Goal: Transaction & Acquisition: Purchase product/service

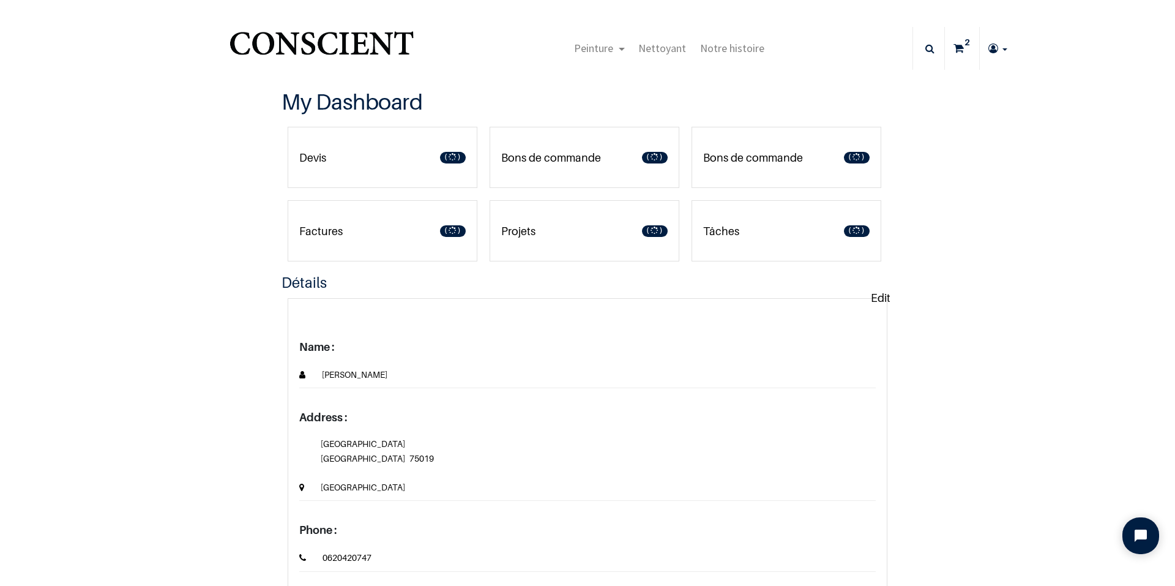
type input "[EMAIL_ADDRESS][DOMAIN_NAME]"
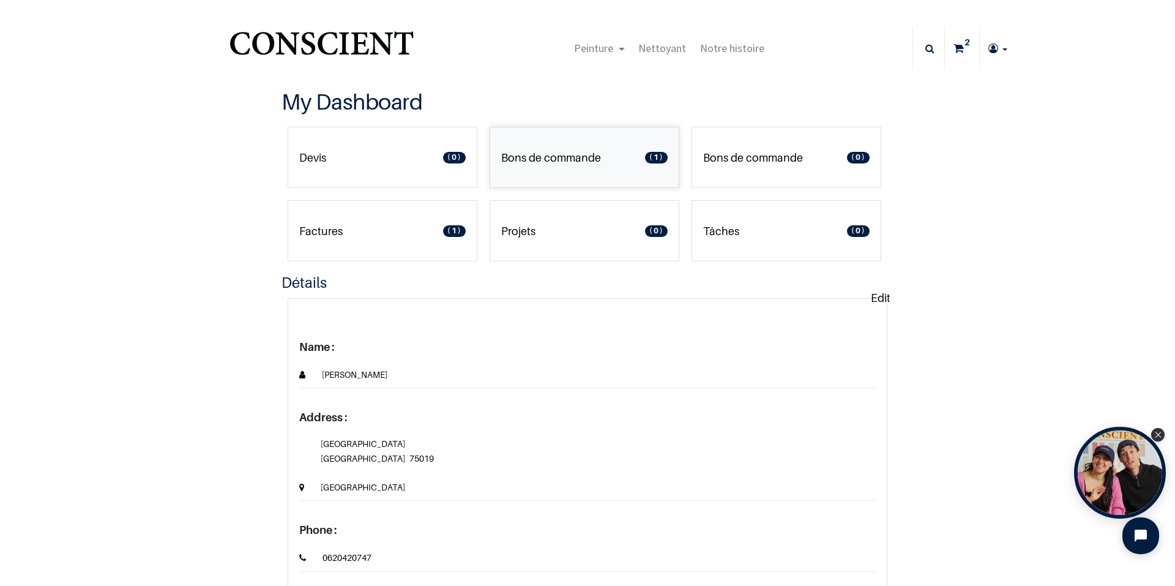
click at [561, 152] on p "Bons de commande" at bounding box center [551, 157] width 100 height 17
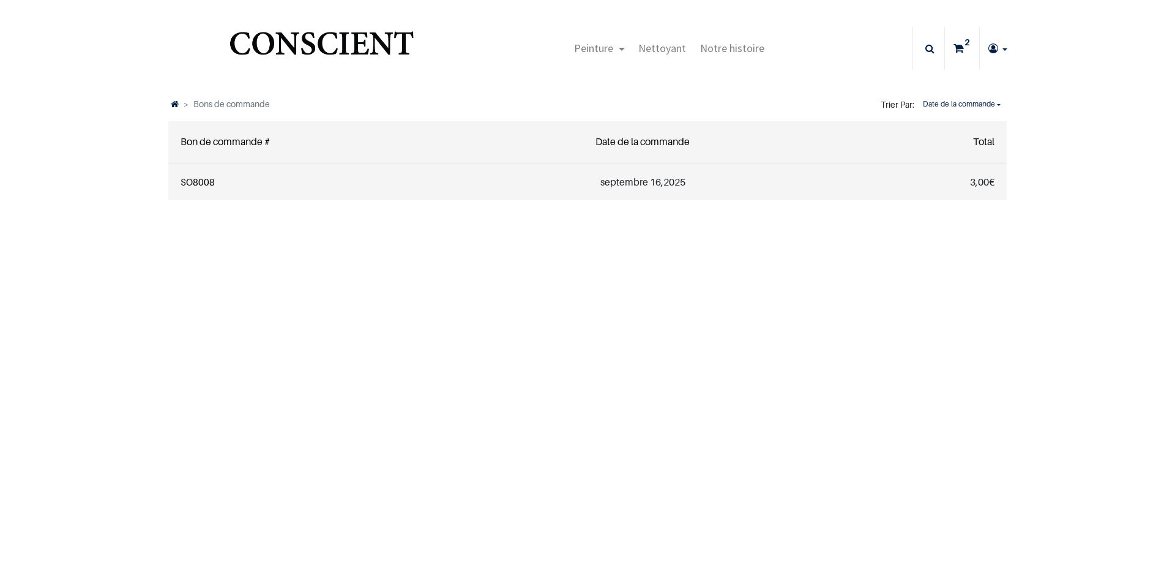
type input "[EMAIL_ADDRESS][DOMAIN_NAME]"
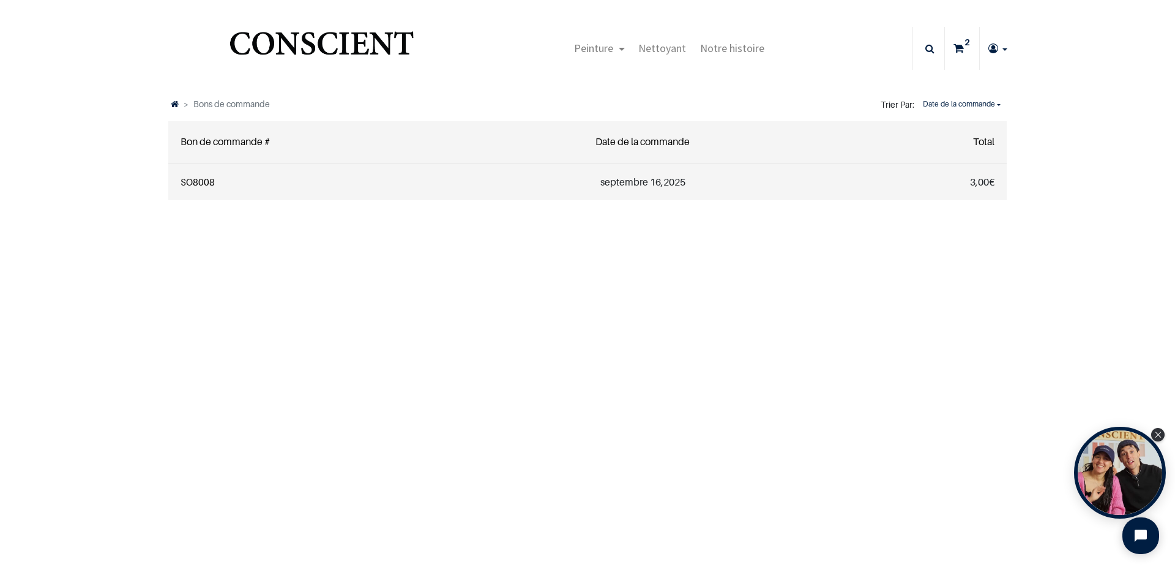
click at [190, 183] on link "SO8008" at bounding box center [198, 181] width 34 height 11
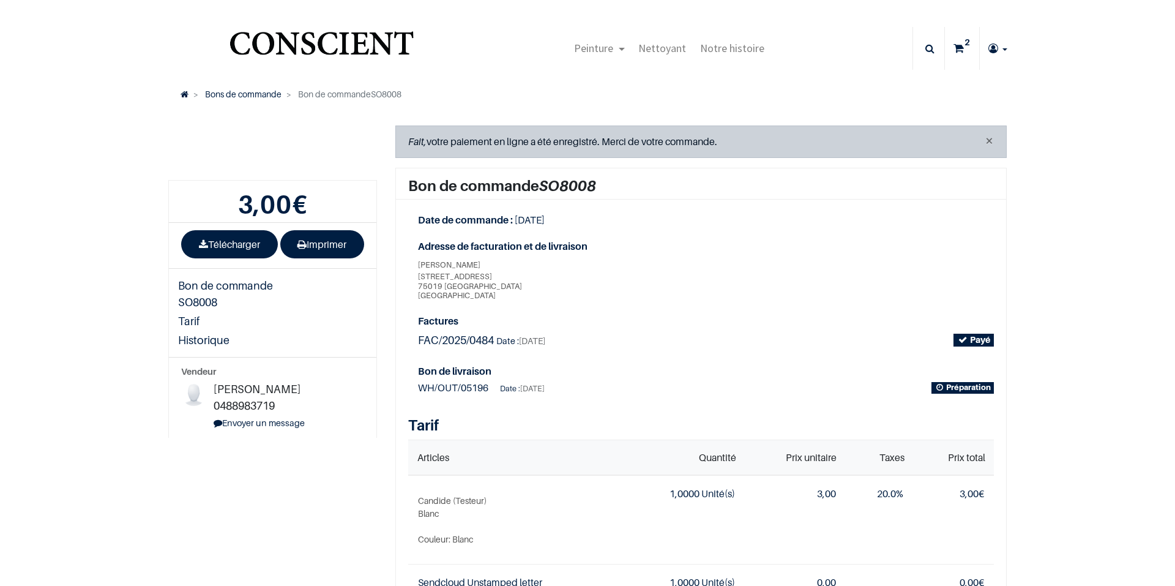
type input "[EMAIL_ADDRESS][DOMAIN_NAME]"
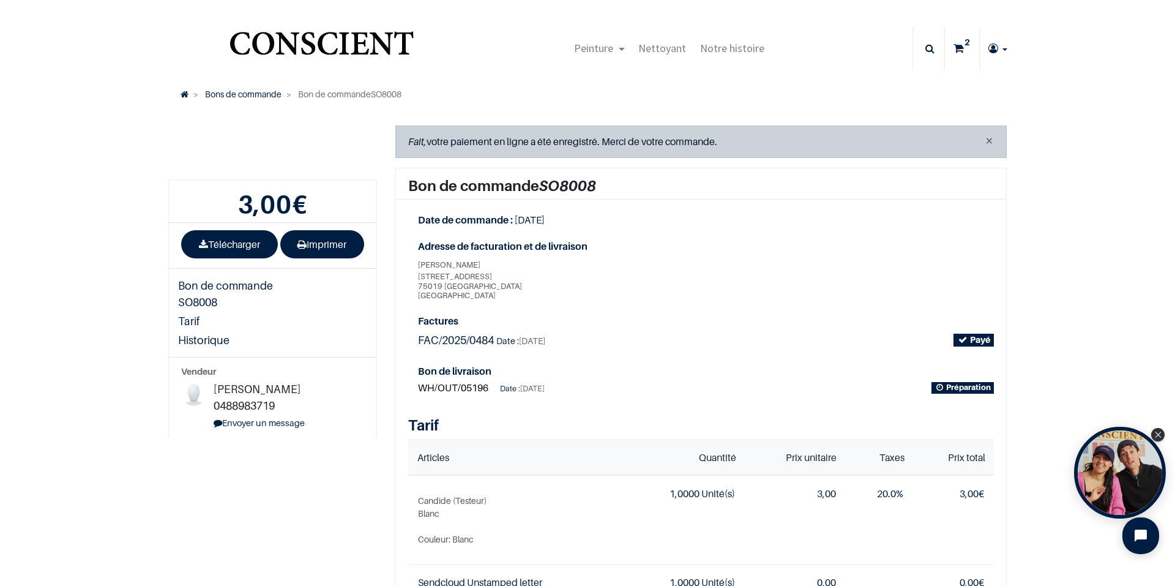
click at [441, 386] on span "WH/OUT/05196" at bounding box center [453, 387] width 70 height 12
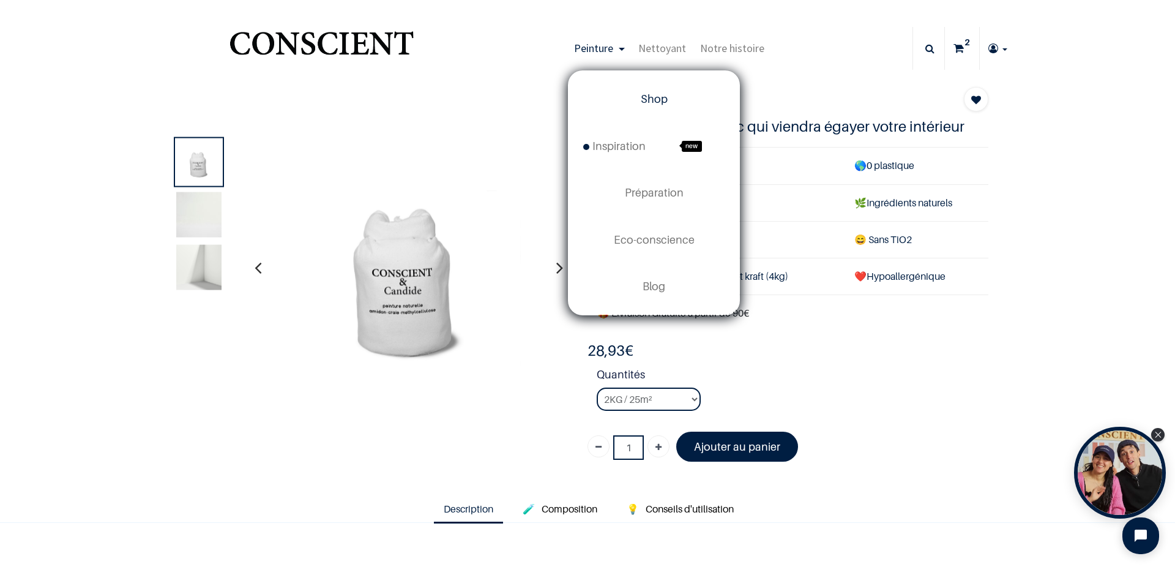
click at [654, 105] on link "Shop" at bounding box center [654, 99] width 171 height 47
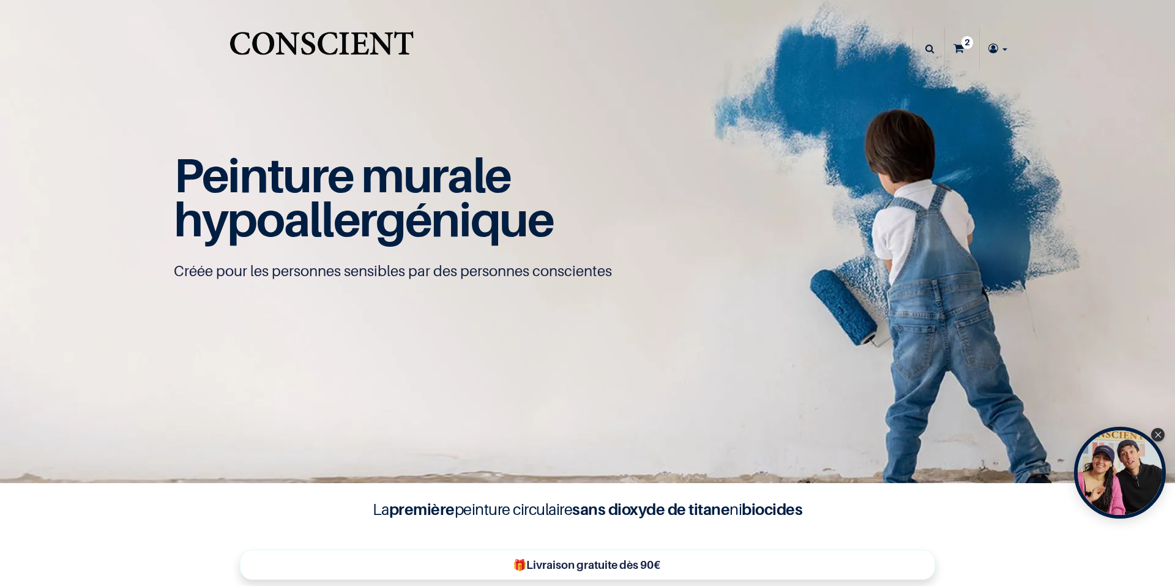
type input "[EMAIL_ADDRESS][DOMAIN_NAME]"
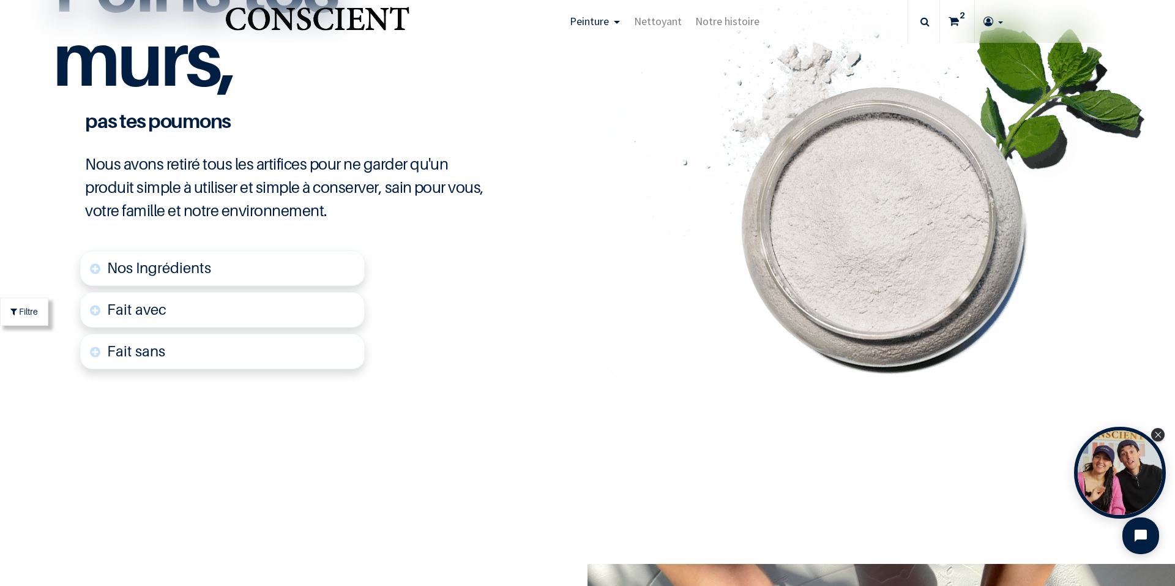
scroll to position [3000, 0]
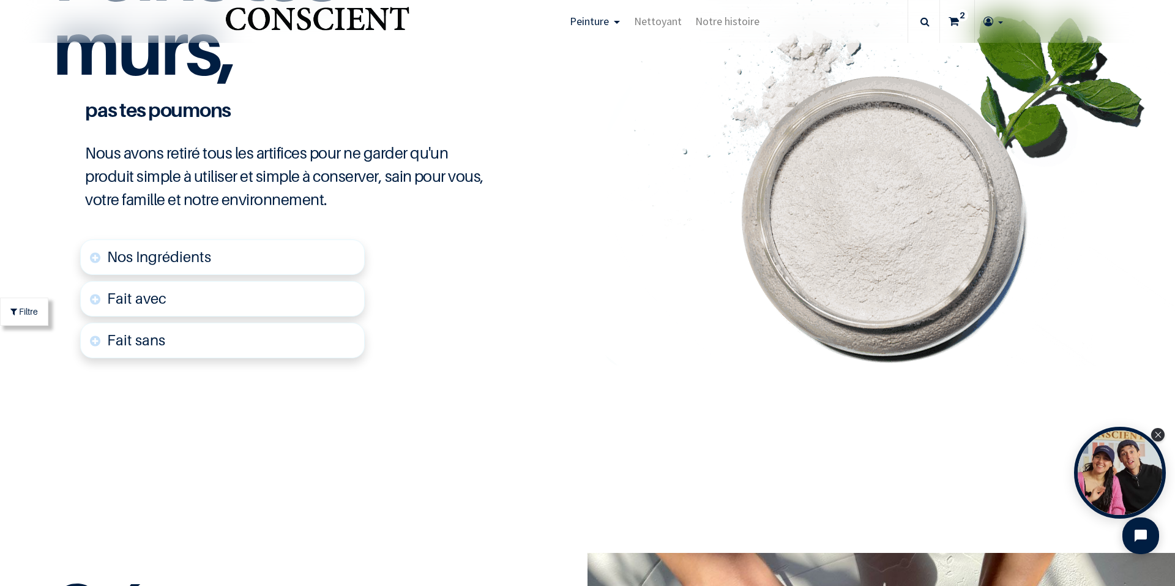
click at [171, 342] on link "Fait sans" at bounding box center [222, 340] width 285 height 35
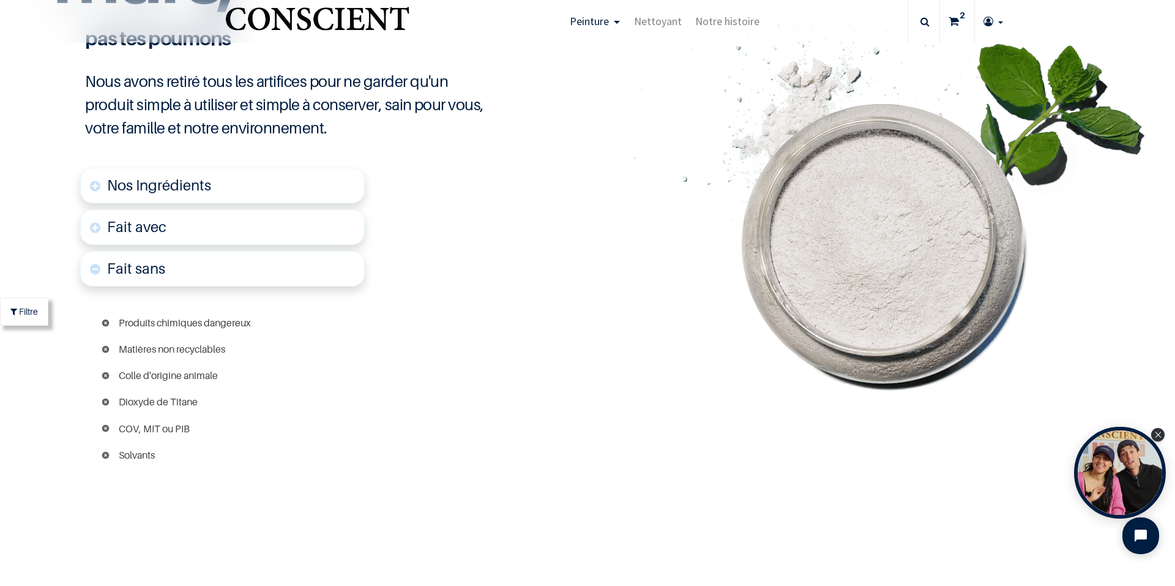
scroll to position [3099, 0]
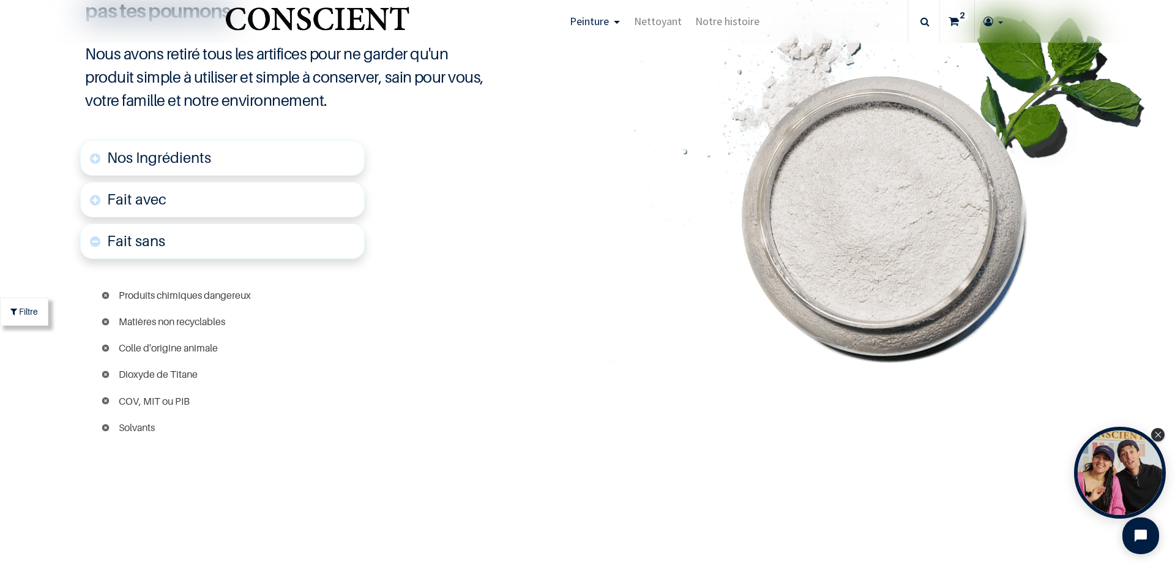
click at [164, 204] on font "Fait avec" at bounding box center [136, 199] width 59 height 18
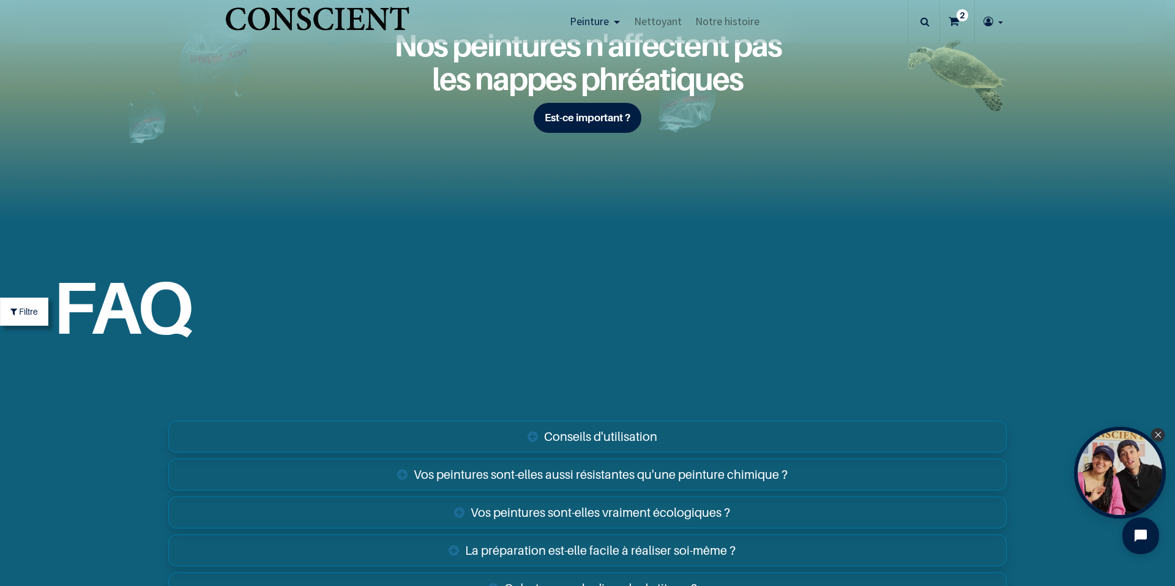
scroll to position [4593, 0]
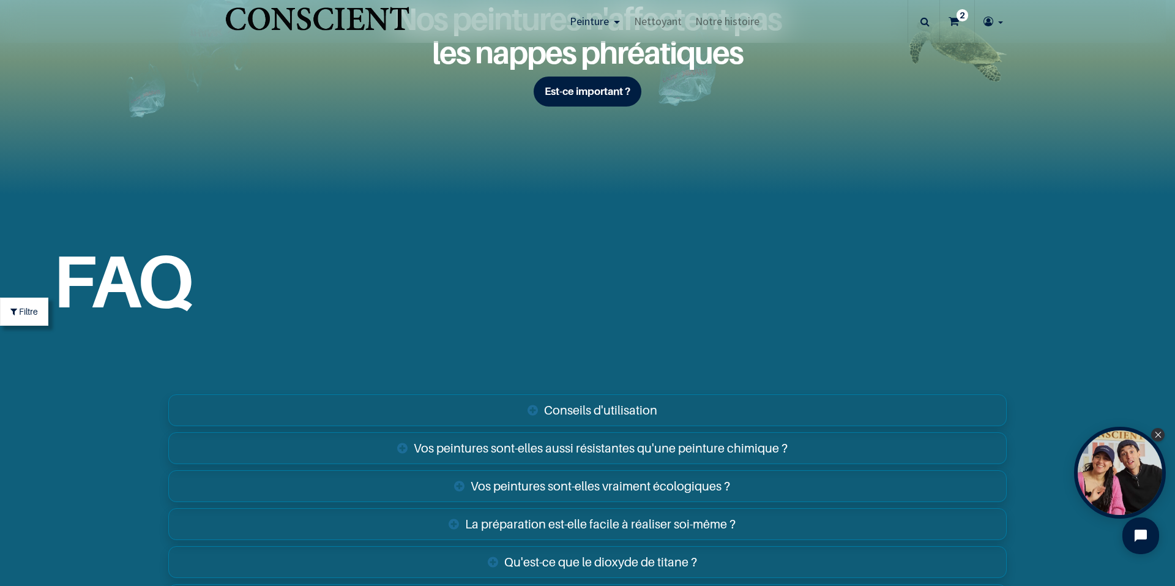
click at [397, 447] on link "Vos peintures sont-elles aussi résistantes qu'une peinture chimique ?" at bounding box center [587, 448] width 839 height 32
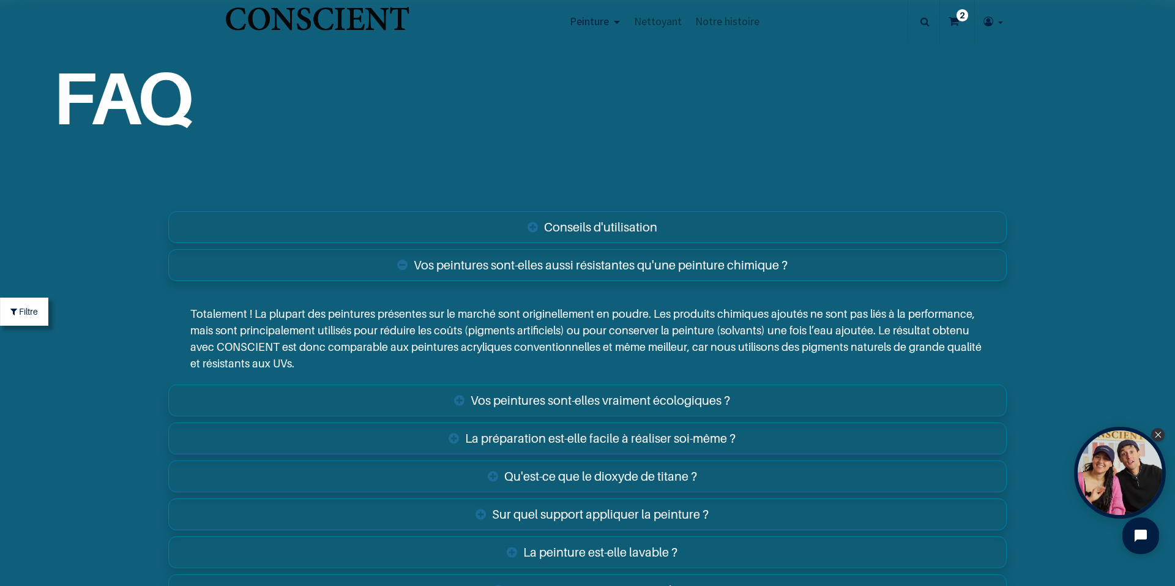
scroll to position [4777, 0]
click at [448, 438] on link "La préparation est-elle facile à réaliser soi-même ?" at bounding box center [587, 438] width 839 height 32
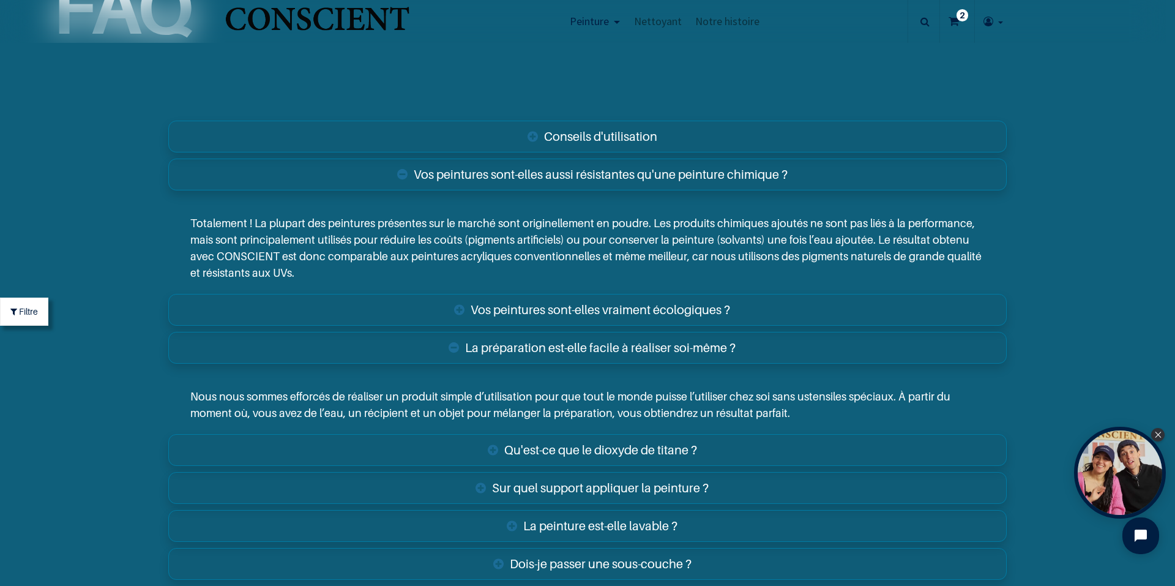
scroll to position [4899, 0]
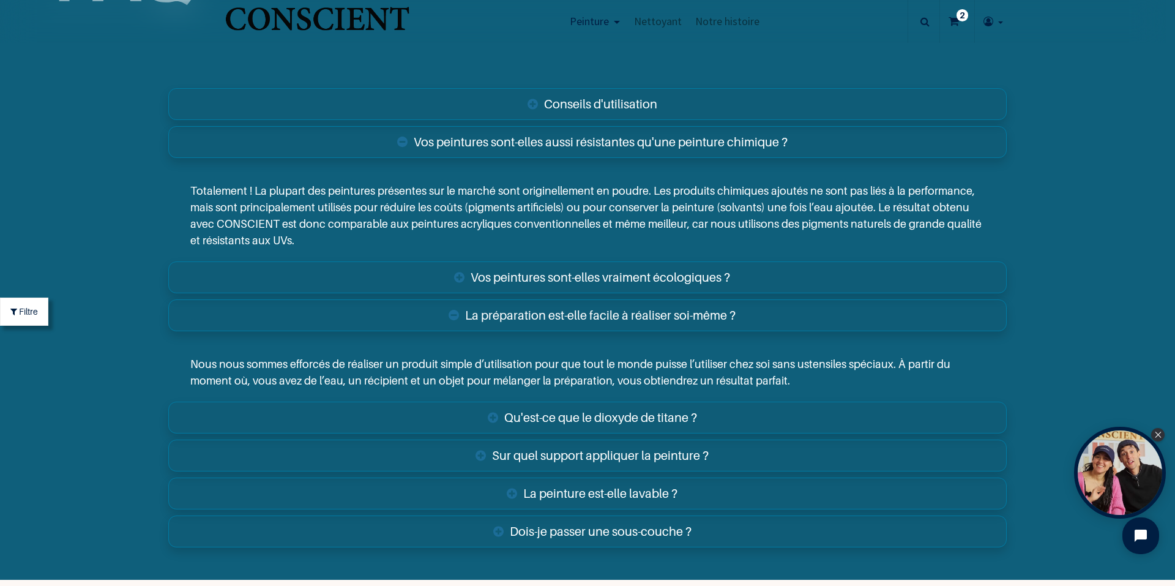
click at [513, 492] on link "La peinture est-elle lavable ?" at bounding box center [587, 493] width 839 height 32
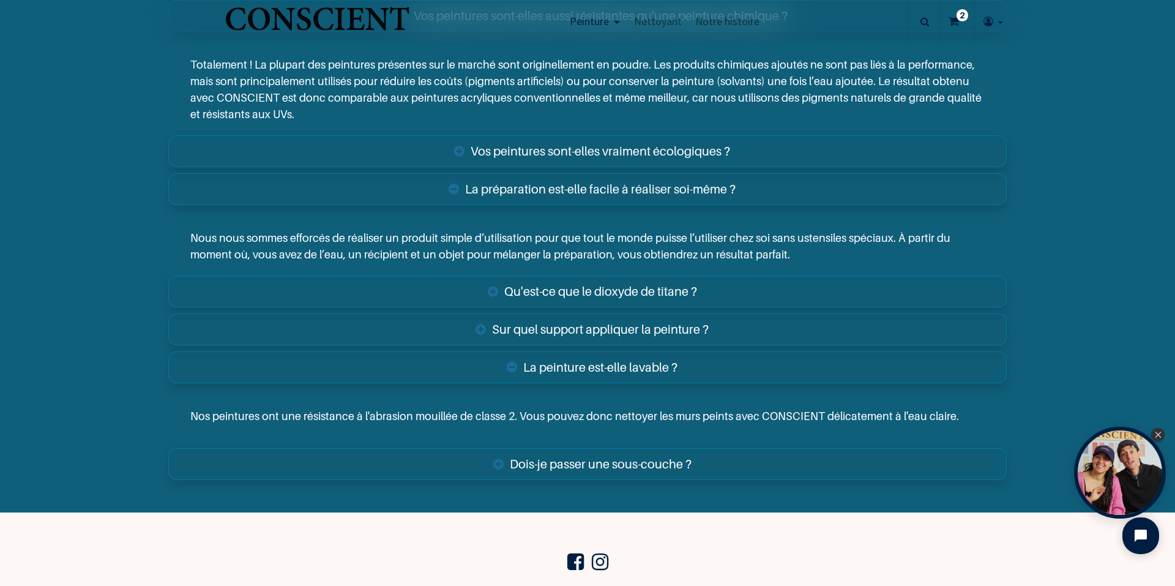
scroll to position [5205, 0]
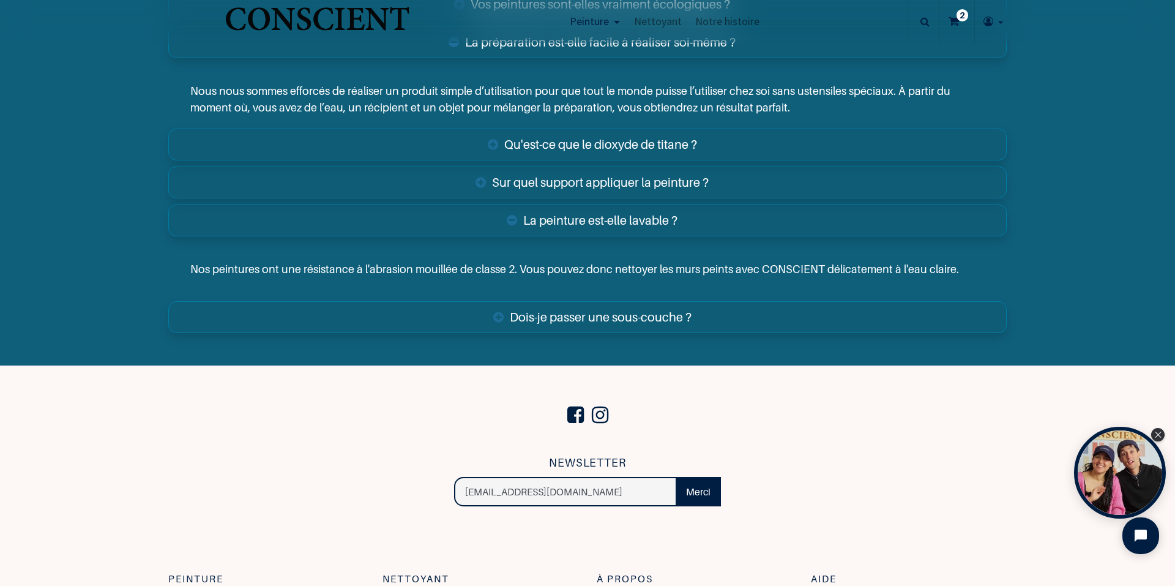
click at [501, 312] on link "Dois-je passer une sous-couche ?" at bounding box center [587, 317] width 839 height 32
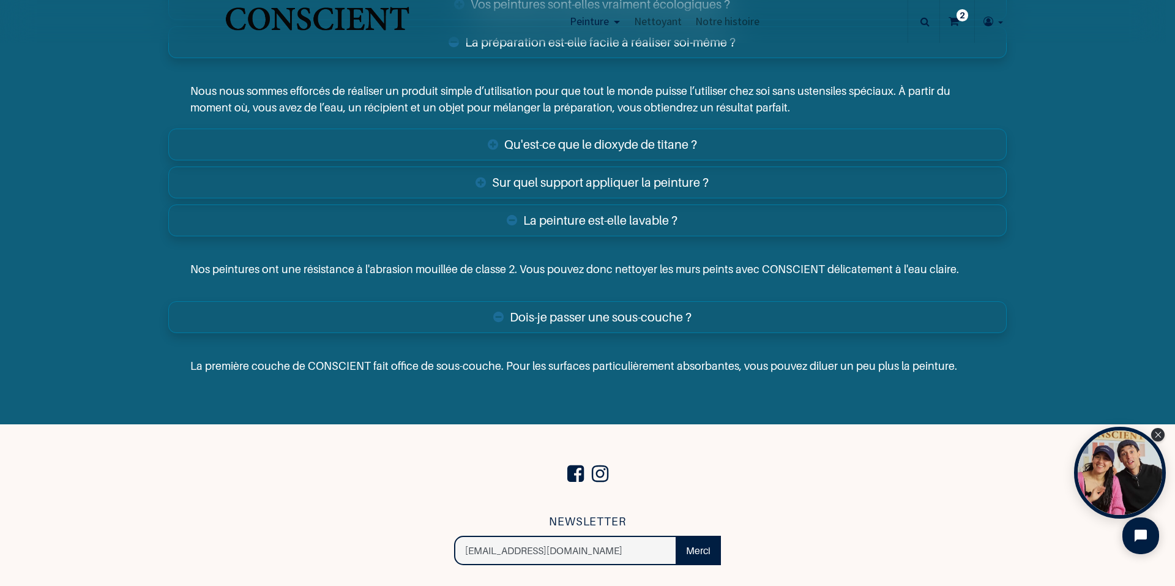
click at [526, 136] on link "Qu'est-ce que le dioxyde de titane ?" at bounding box center [587, 145] width 839 height 32
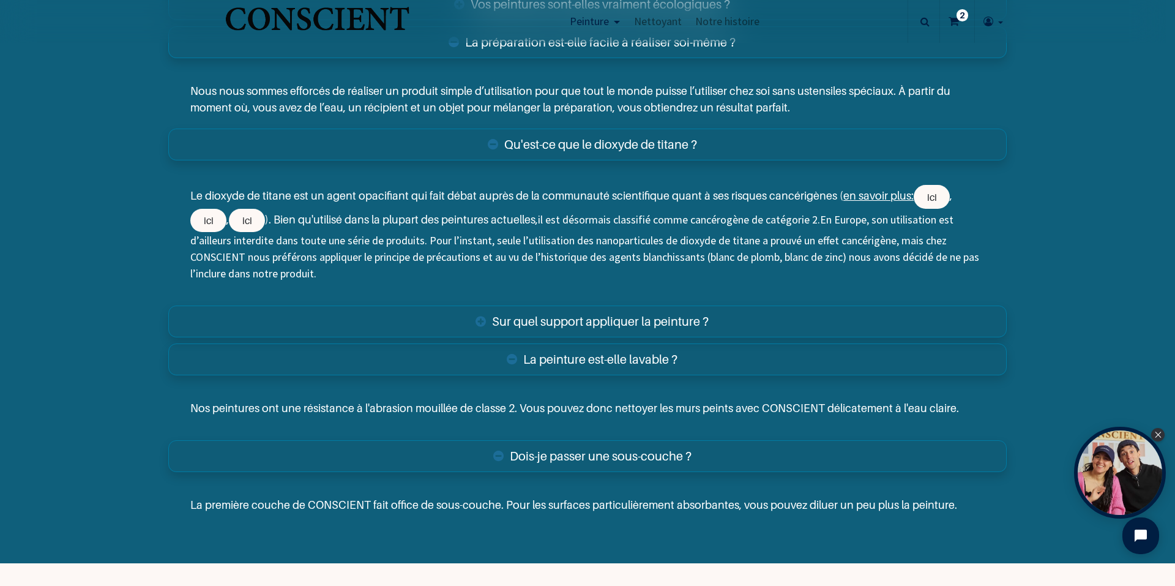
click at [621, 315] on link "Sur quel support appliquer la peinture ?" at bounding box center [587, 321] width 839 height 32
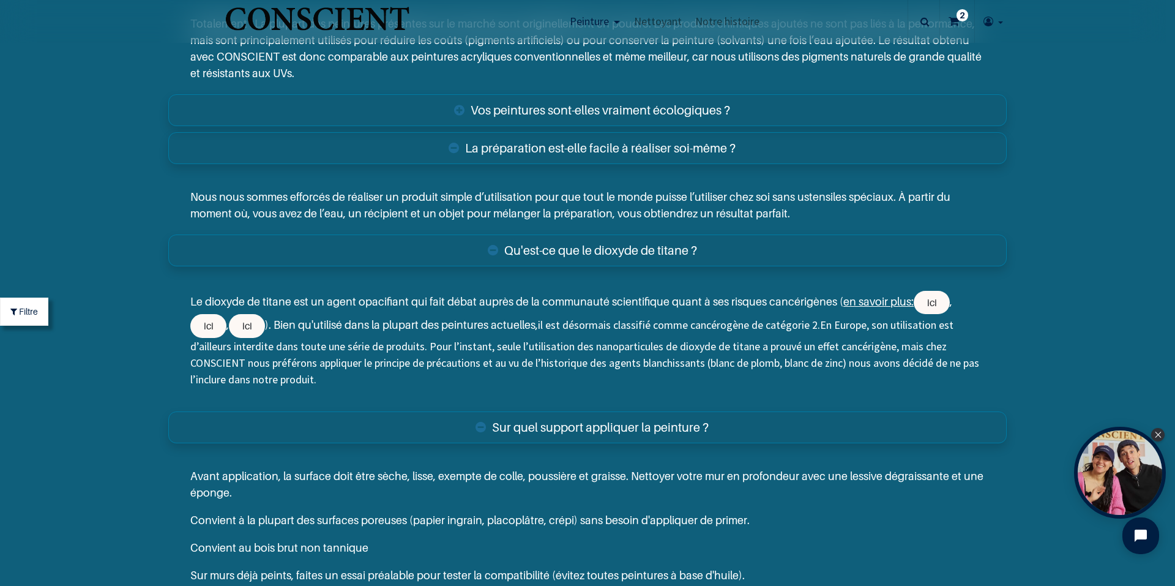
scroll to position [4838, 0]
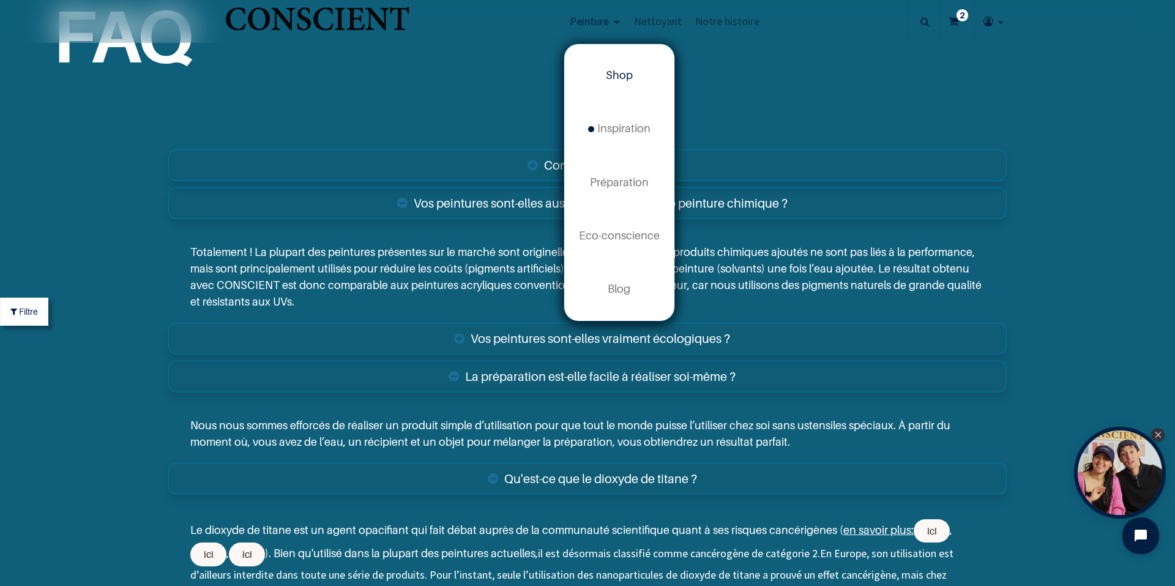
click at [626, 74] on span "Shop" at bounding box center [619, 75] width 27 height 13
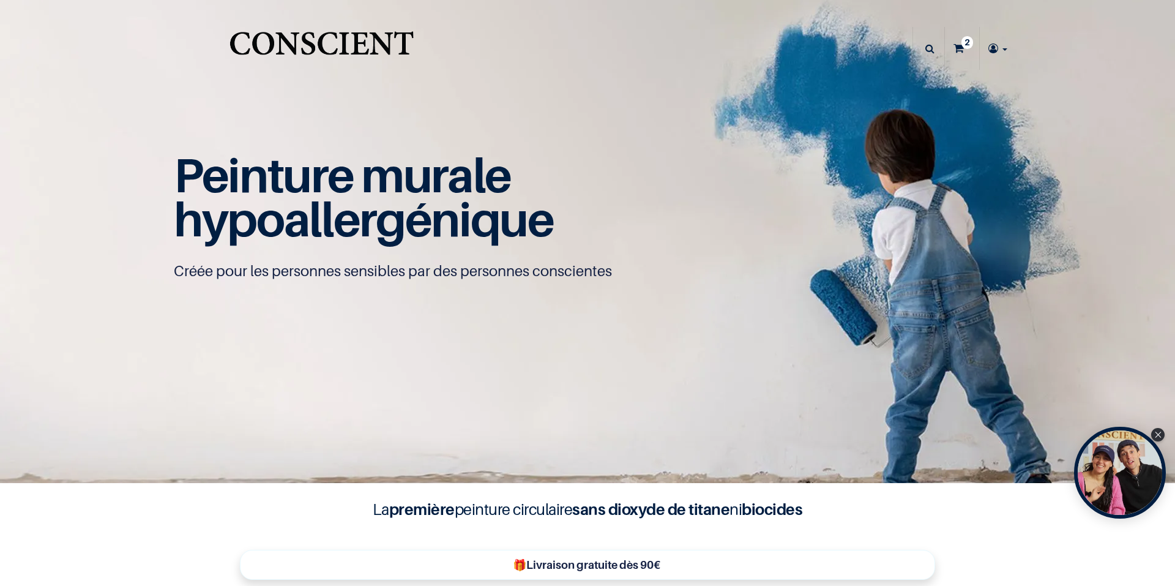
type input "[EMAIL_ADDRESS][DOMAIN_NAME]"
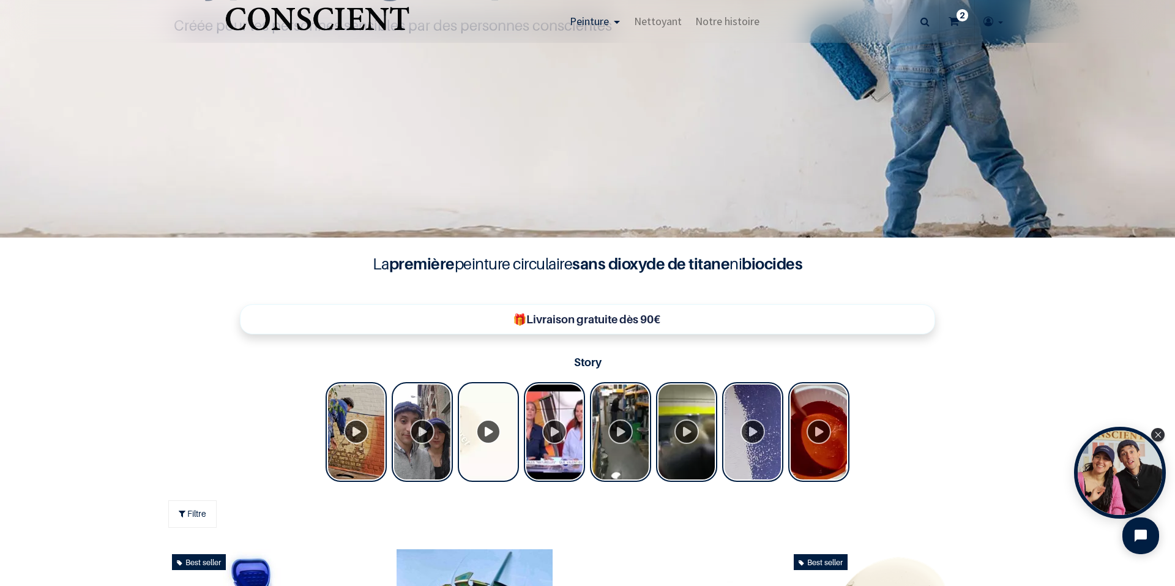
scroll to position [613, 0]
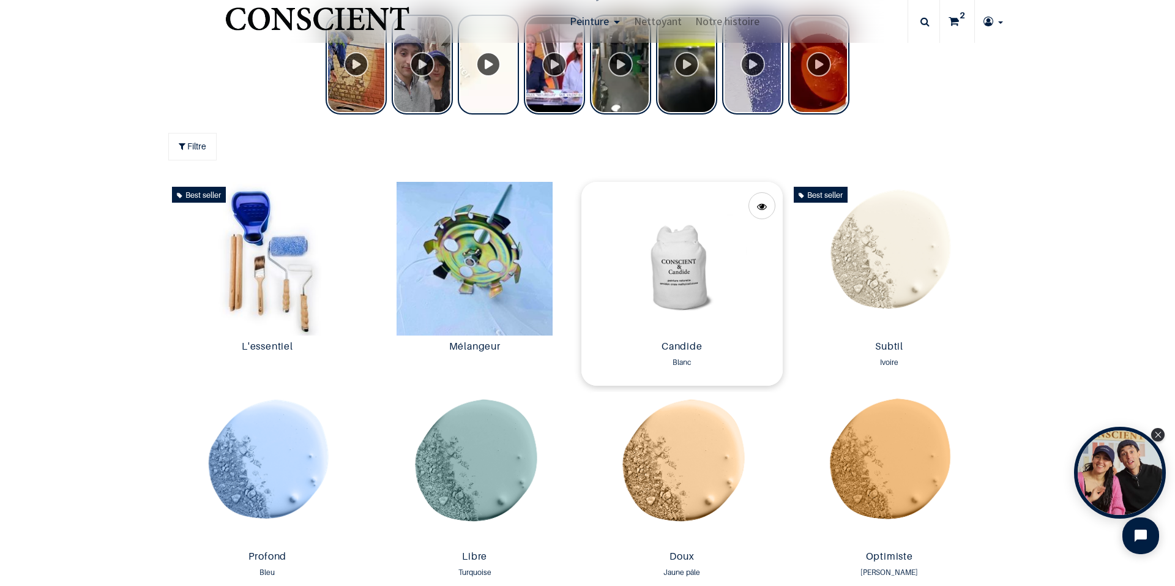
click at [700, 283] on img at bounding box center [681, 259] width 201 height 154
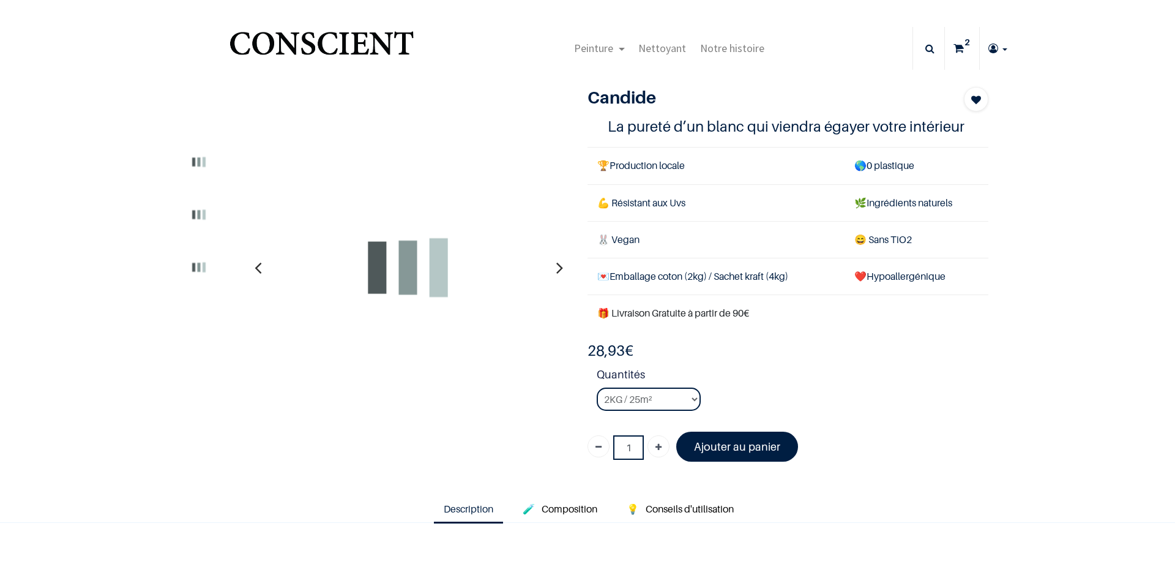
type input "[EMAIL_ADDRESS][DOMAIN_NAME]"
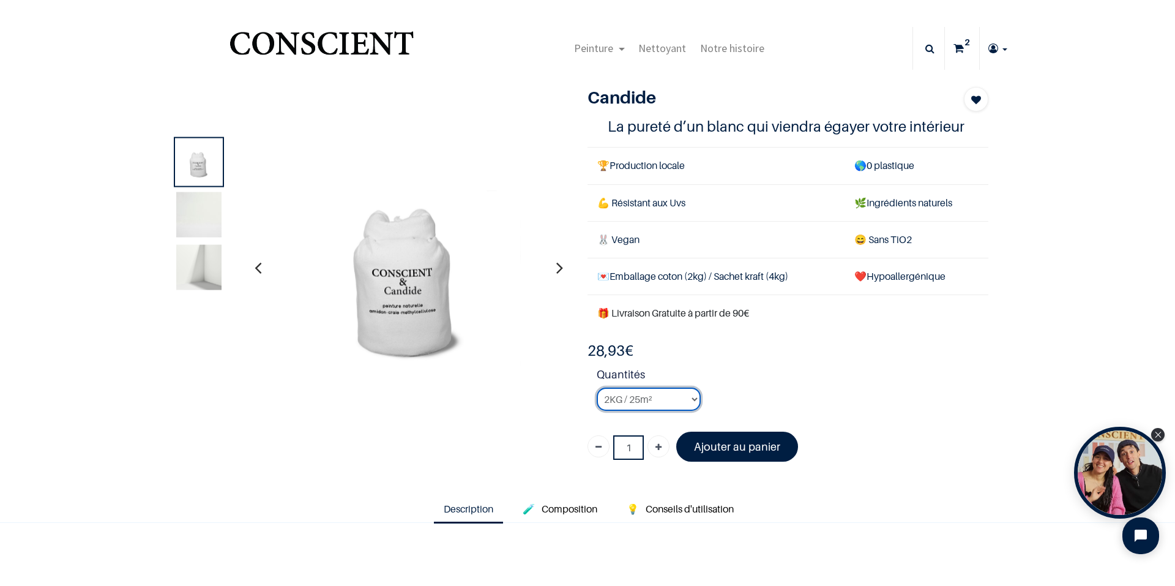
click at [691, 403] on select "2KG / 25m² 4KG / 50m² 8KG / 100m² Testeur" at bounding box center [649, 398] width 104 height 23
select select "50"
click at [597, 387] on select "2KG / 25m² 4KG / 50m² 8KG / 100m² Testeur" at bounding box center [649, 398] width 104 height 23
click at [660, 506] on span "Conseils d'utilisation" at bounding box center [690, 508] width 88 height 12
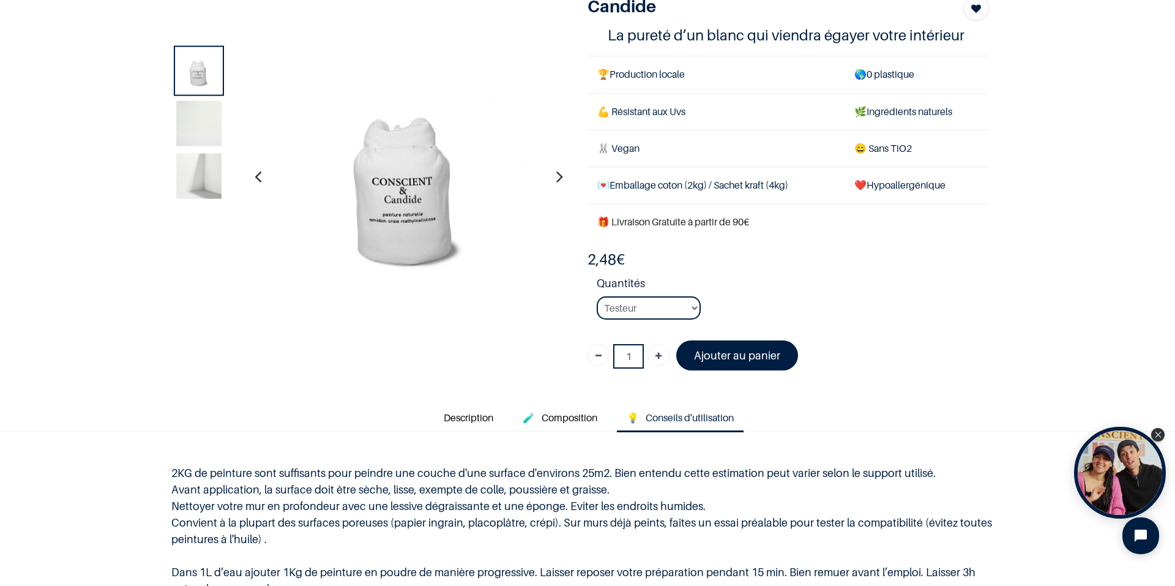
scroll to position [122, 0]
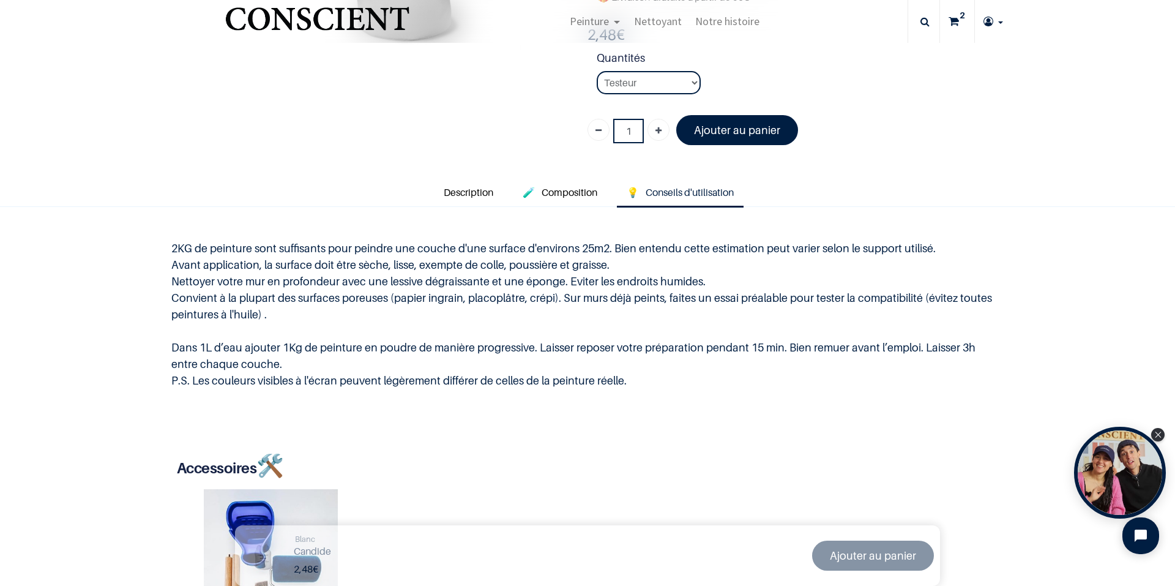
scroll to position [245, 0]
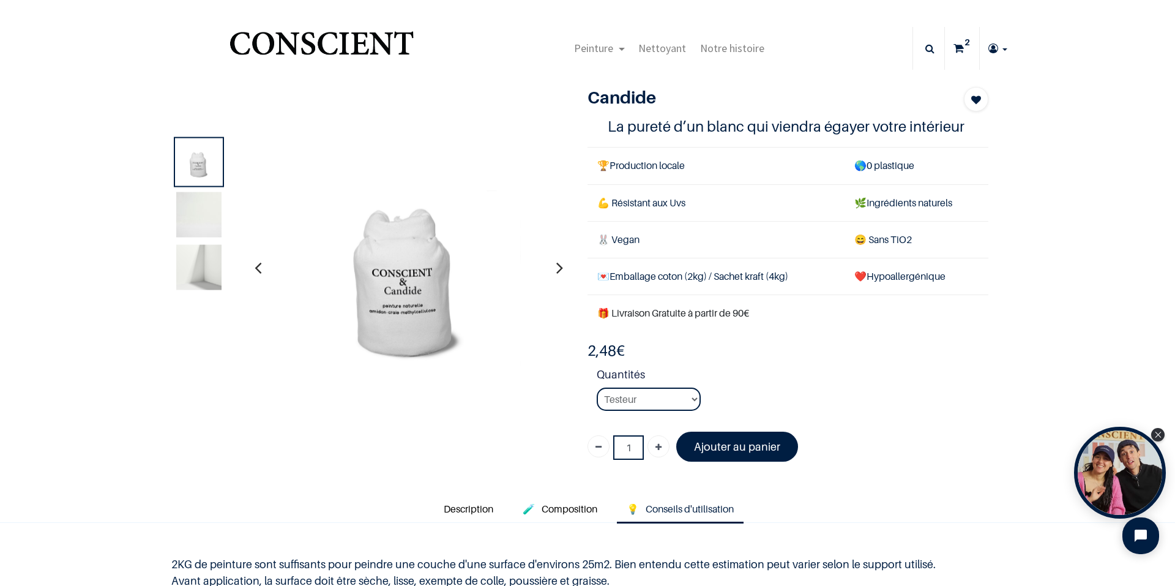
click at [208, 273] on img at bounding box center [198, 266] width 45 height 45
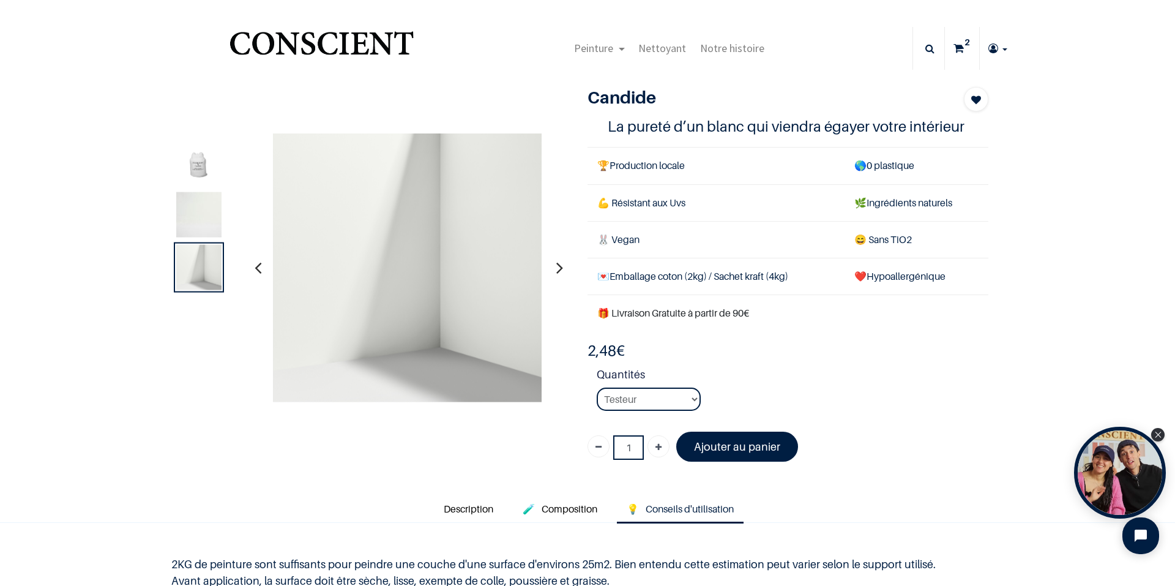
click at [195, 217] on img at bounding box center [198, 214] width 45 height 45
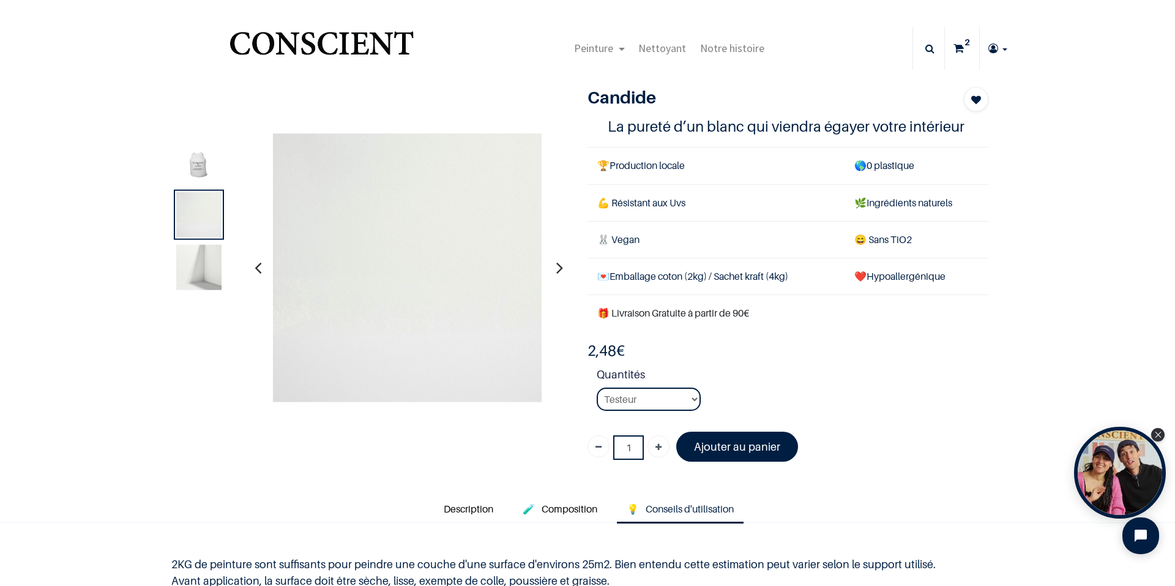
click at [559, 267] on button "button" at bounding box center [559, 267] width 19 height 45
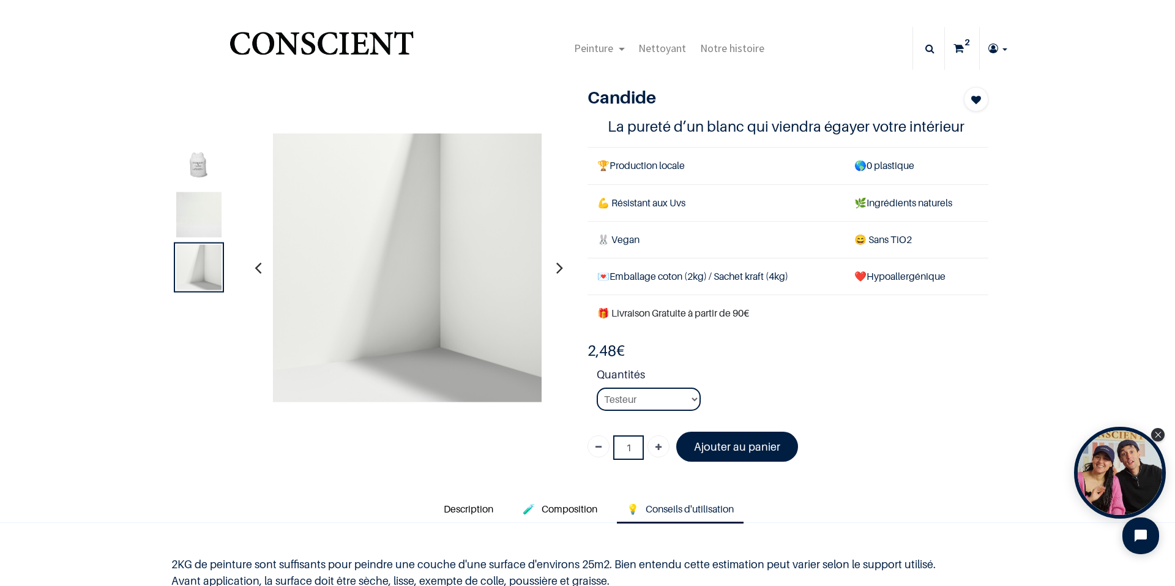
click at [559, 267] on button "button" at bounding box center [559, 267] width 19 height 45
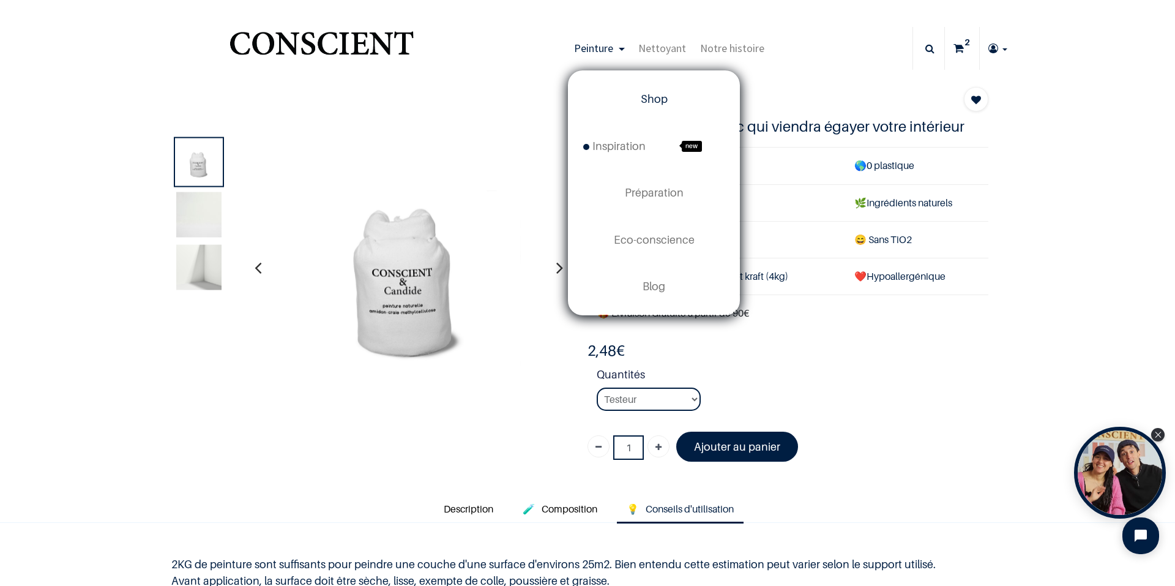
click at [654, 104] on span "Shop" at bounding box center [654, 98] width 27 height 13
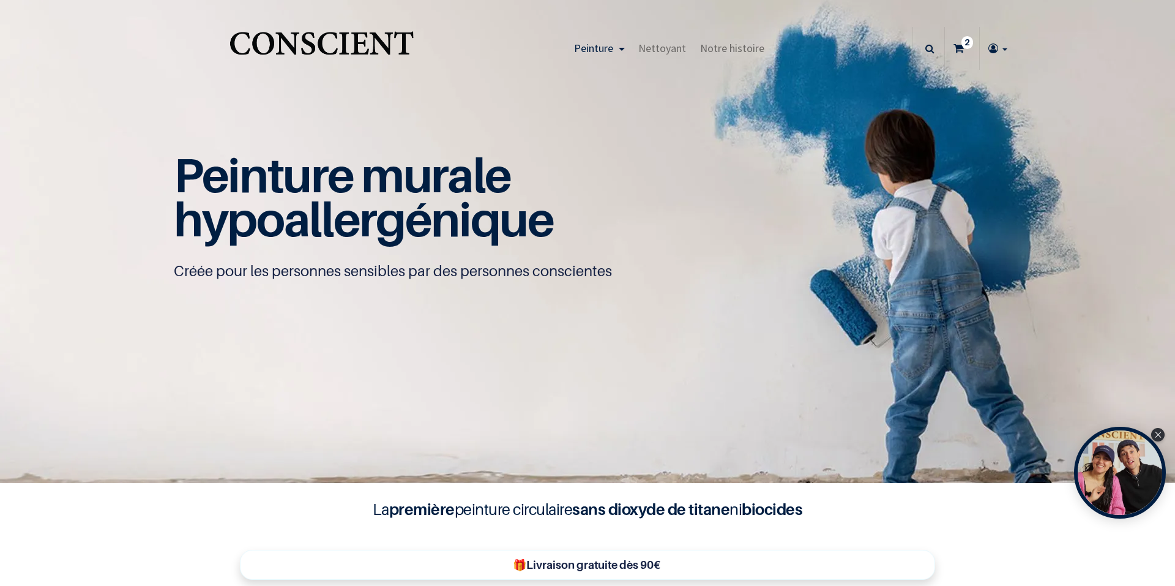
type input "[EMAIL_ADDRESS][DOMAIN_NAME]"
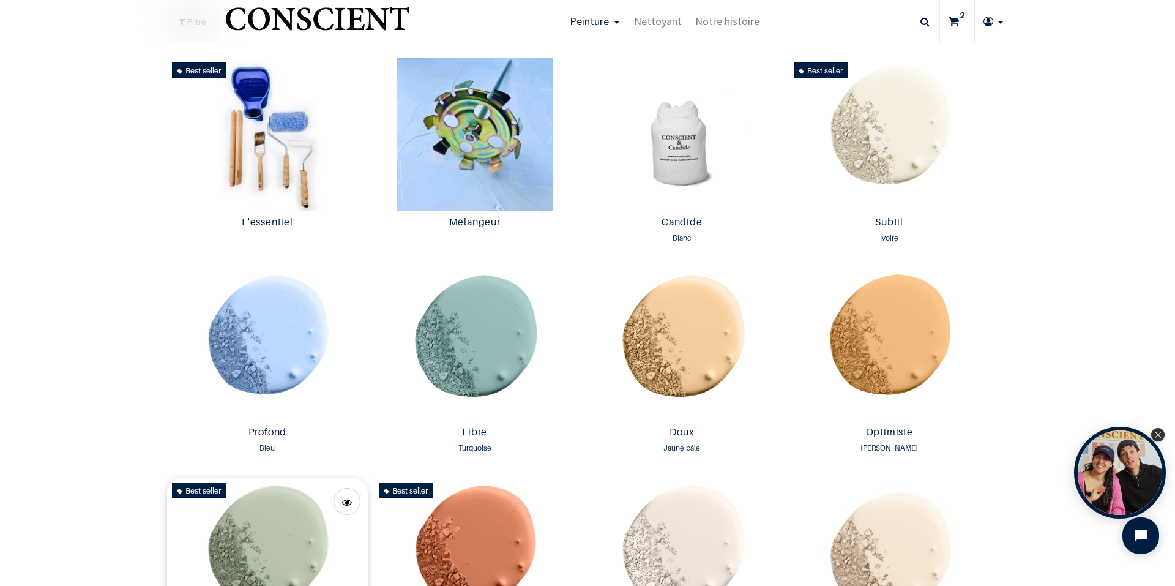
scroll to position [735, 0]
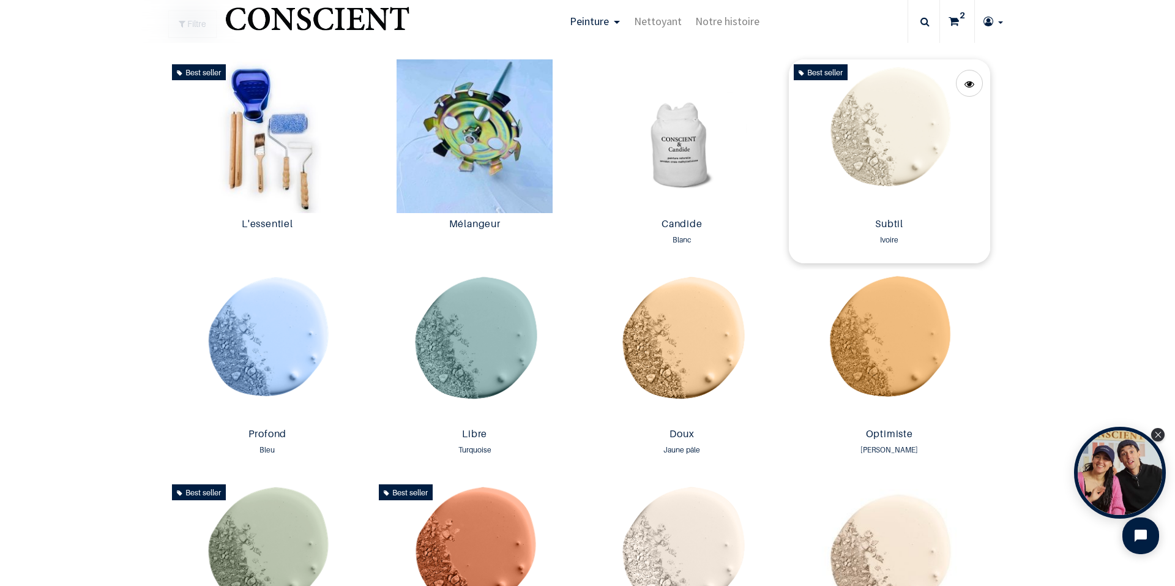
click at [880, 135] on img at bounding box center [889, 136] width 201 height 154
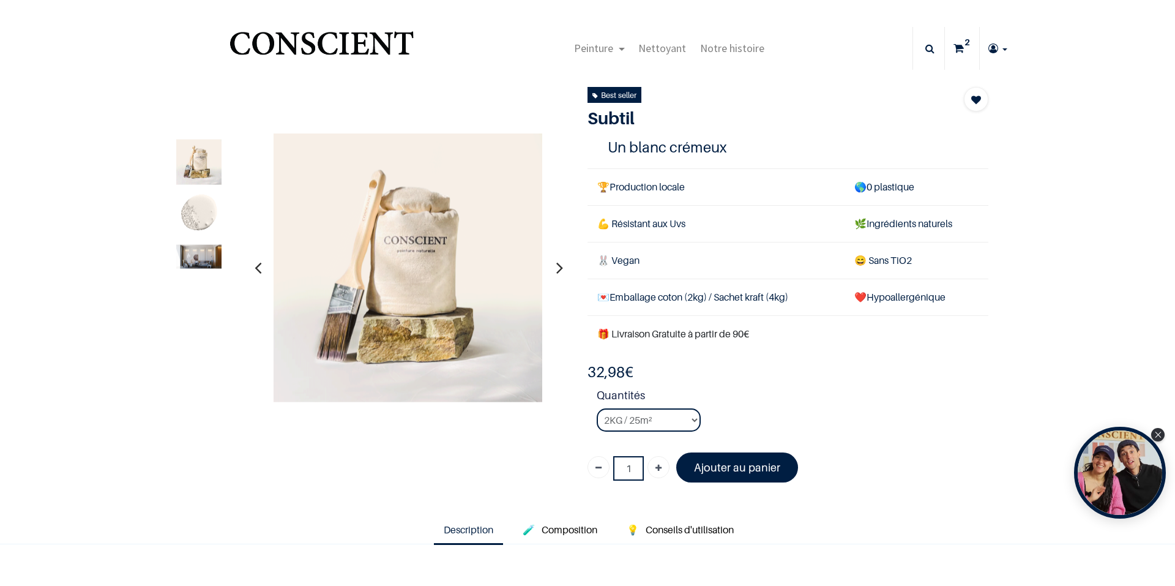
type input "[EMAIL_ADDRESS][DOMAIN_NAME]"
click at [212, 257] on img at bounding box center [198, 256] width 45 height 24
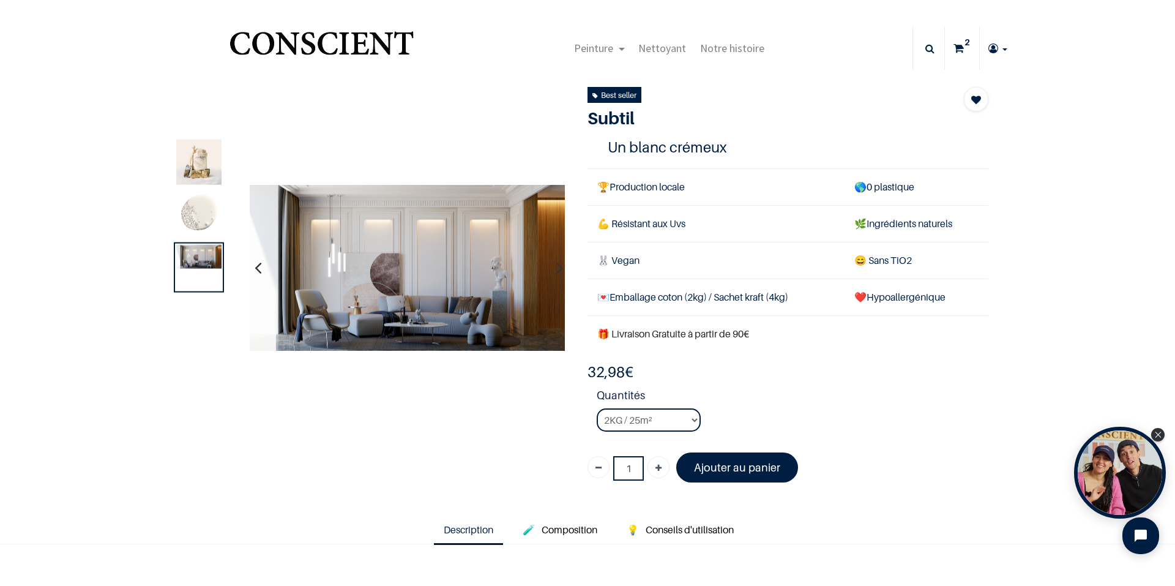
click at [207, 211] on img at bounding box center [198, 214] width 45 height 45
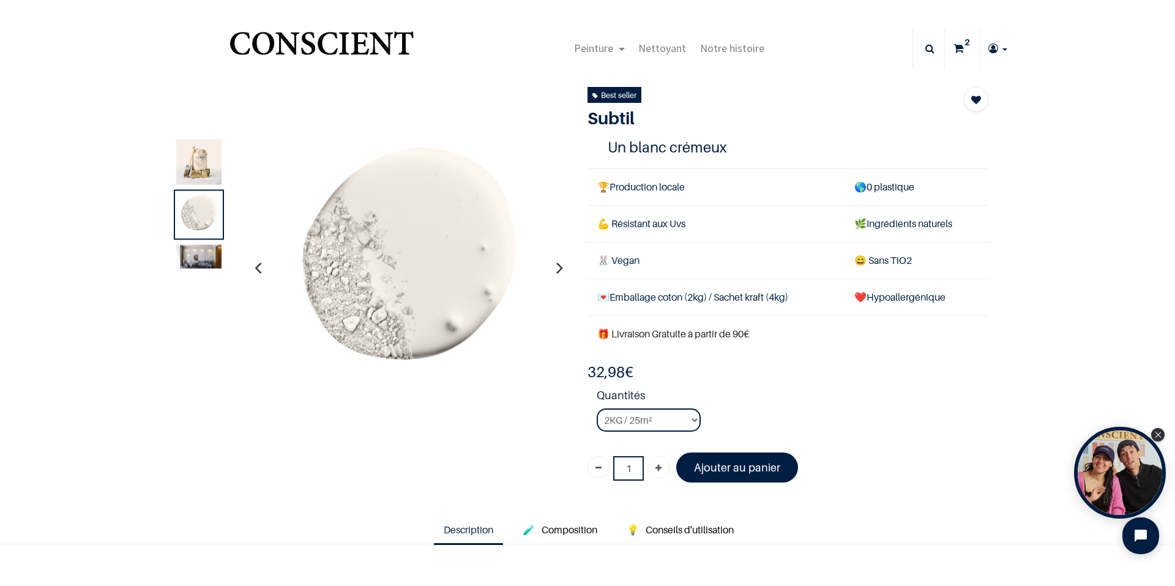
click at [207, 154] on img at bounding box center [198, 161] width 45 height 45
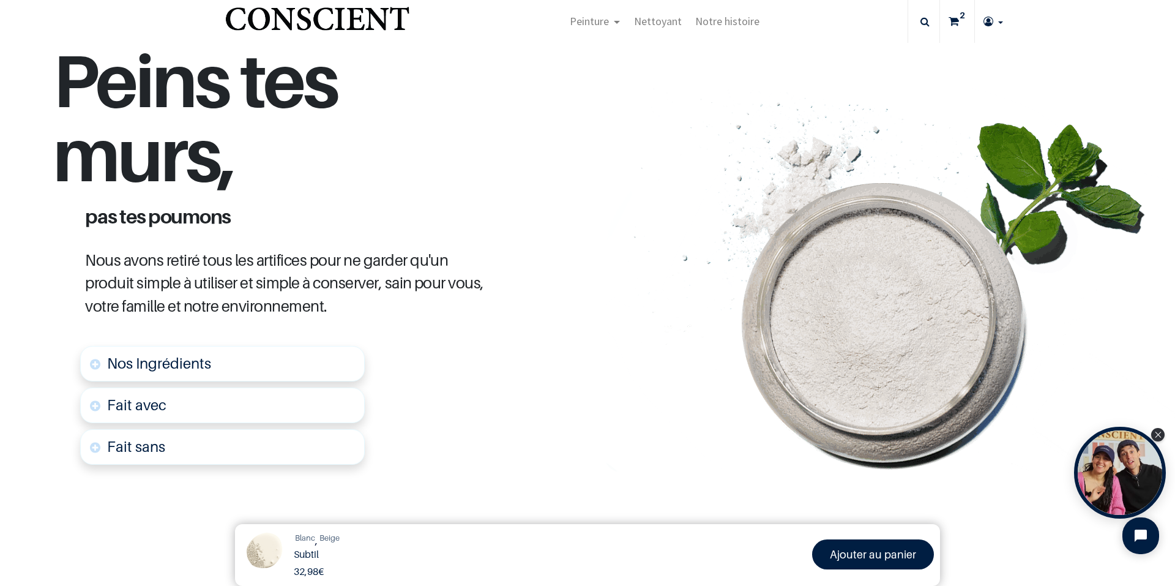
scroll to position [490, 0]
